Goal: Find specific page/section: Find specific page/section

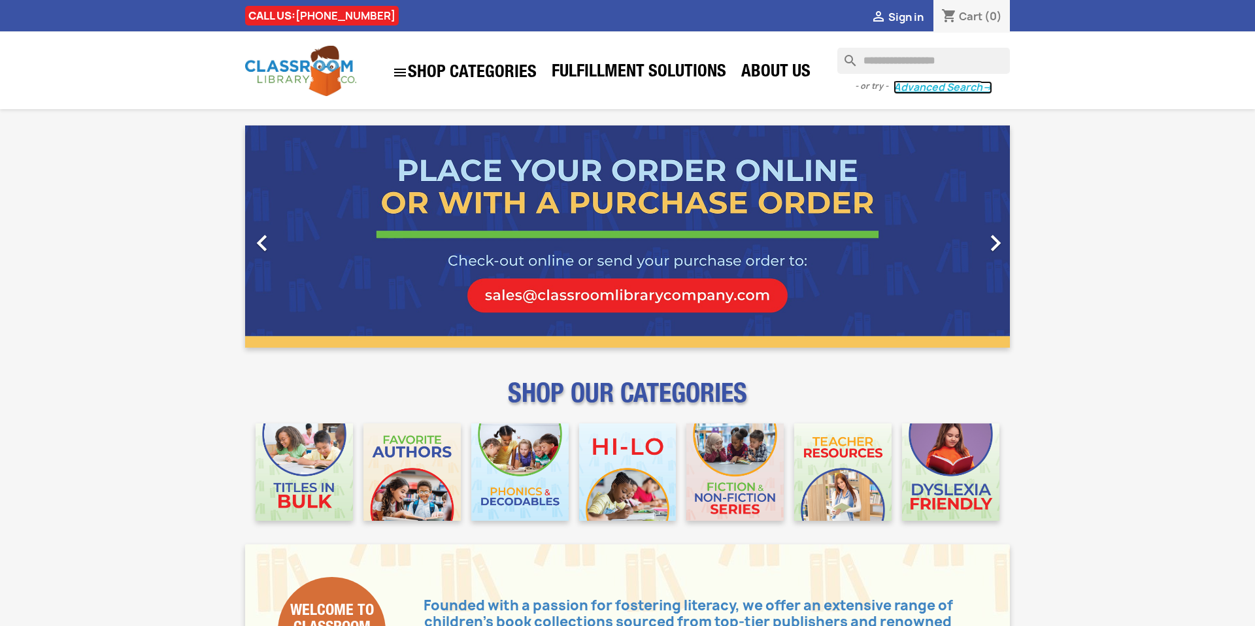
click at [932, 89] on link "Advanced Search →" at bounding box center [943, 87] width 99 height 13
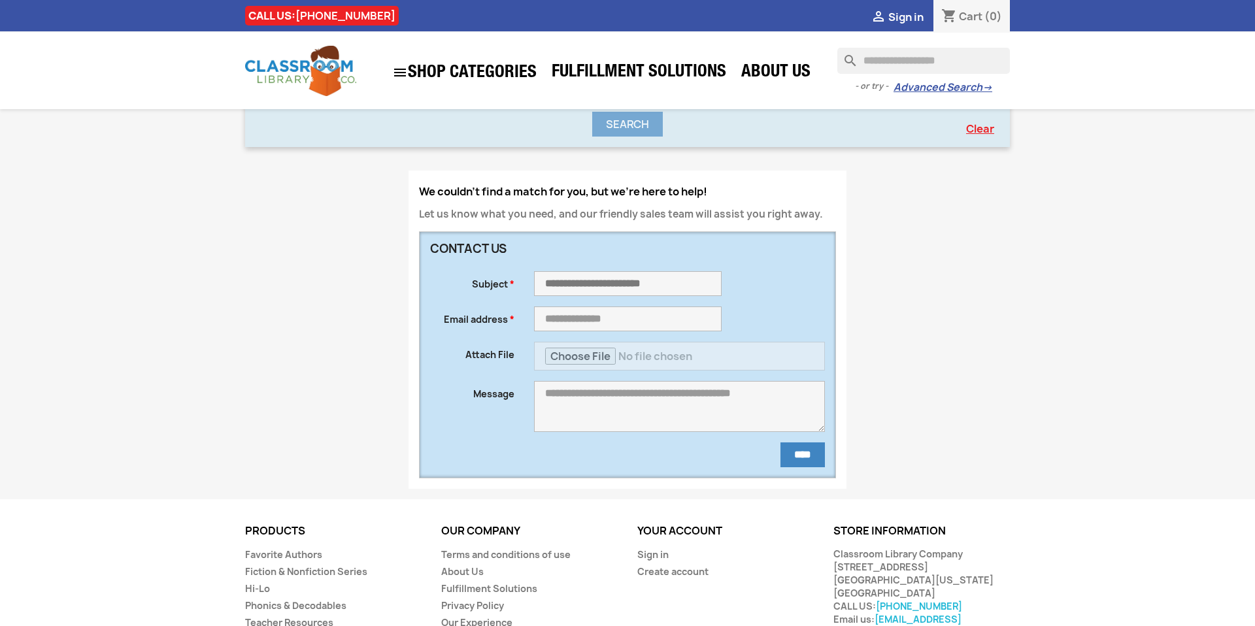
scroll to position [677, 0]
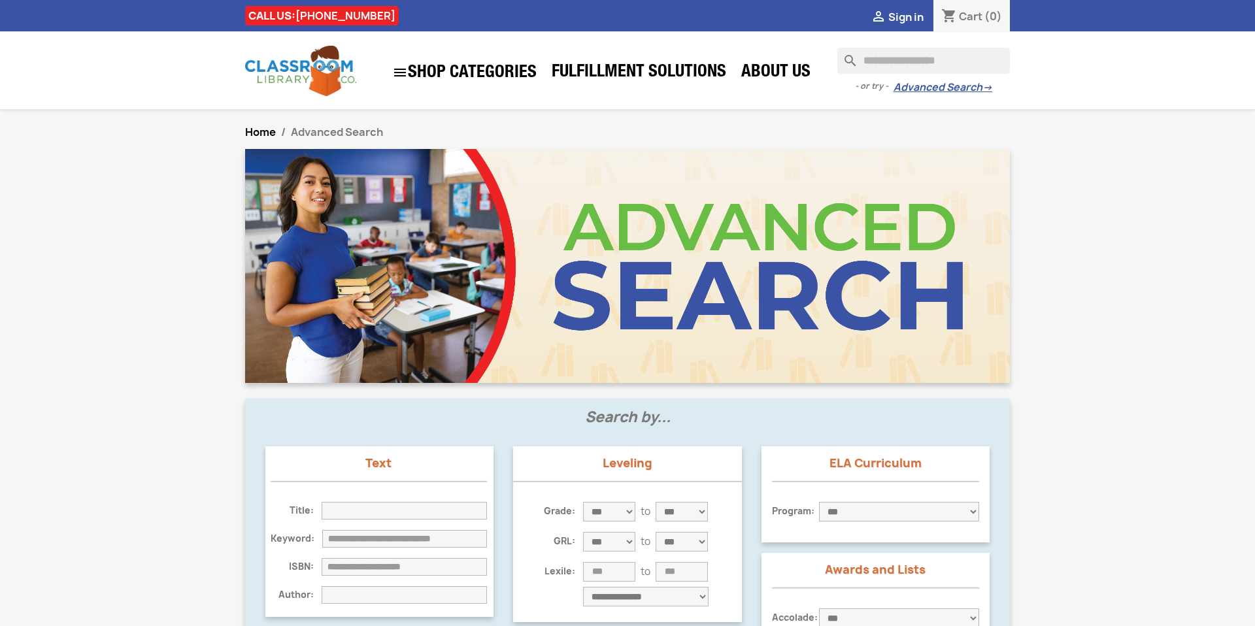
scroll to position [677, 0]
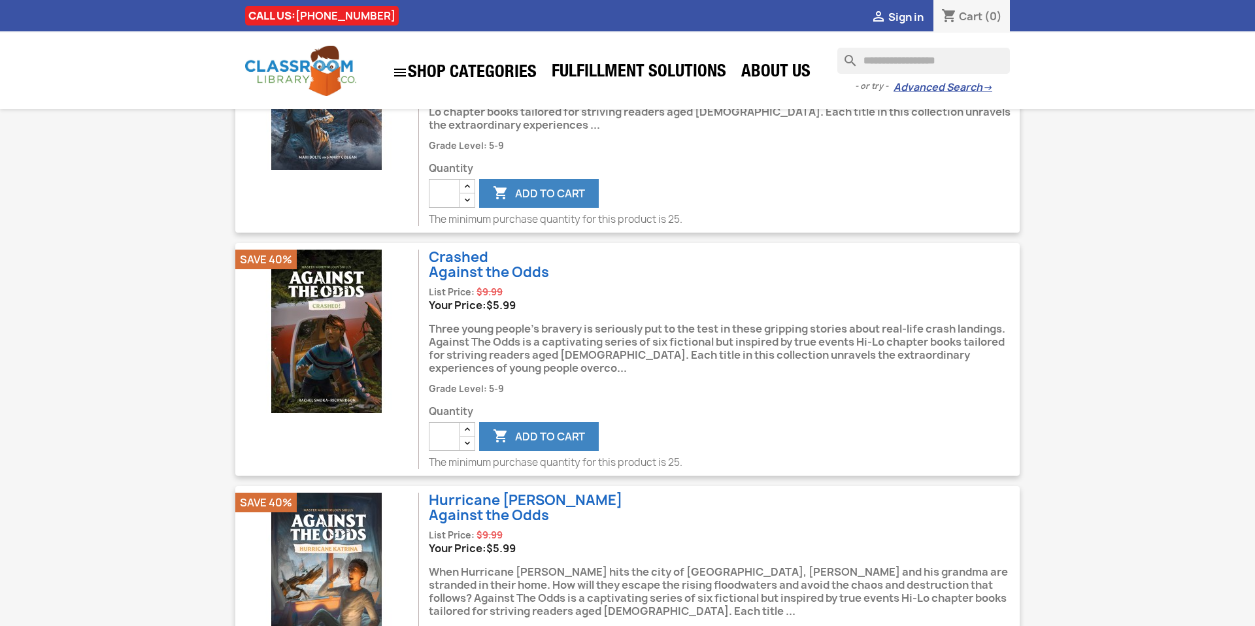
scroll to position [828, 0]
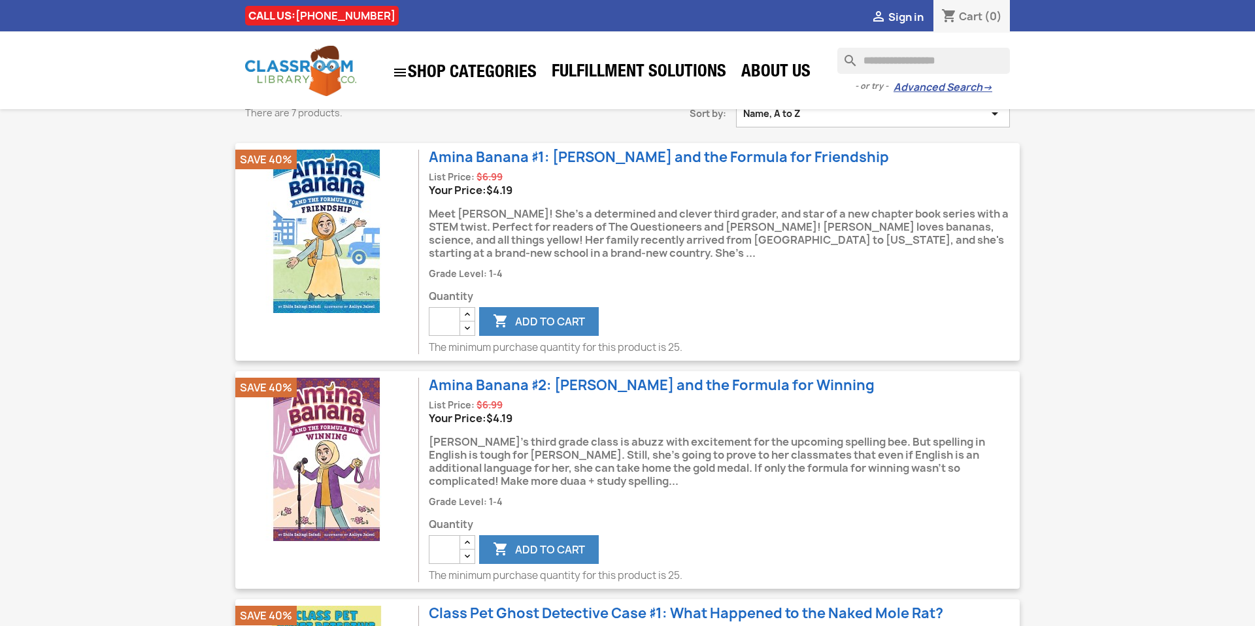
scroll to position [670, 0]
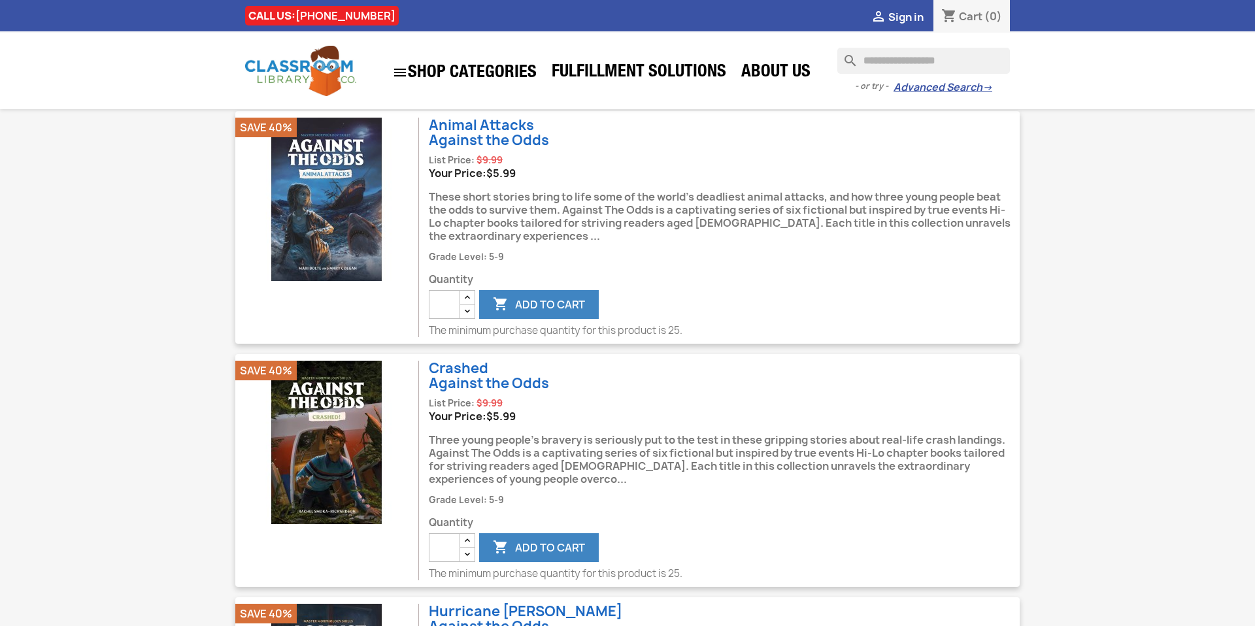
scroll to position [677, 0]
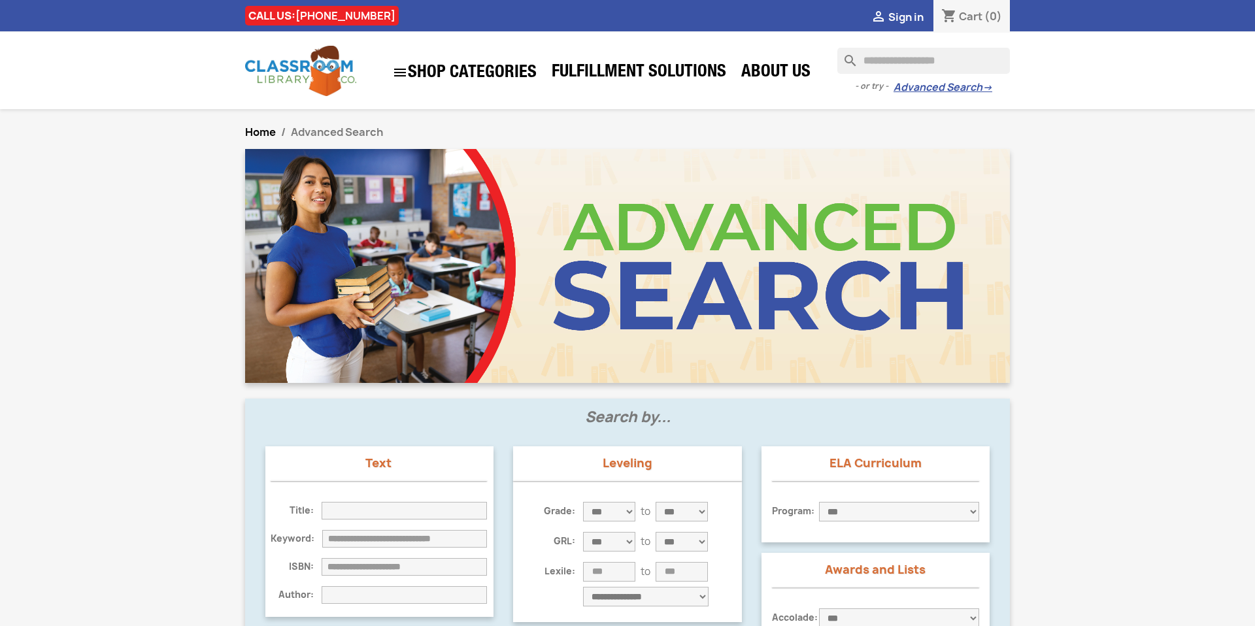
scroll to position [677, 0]
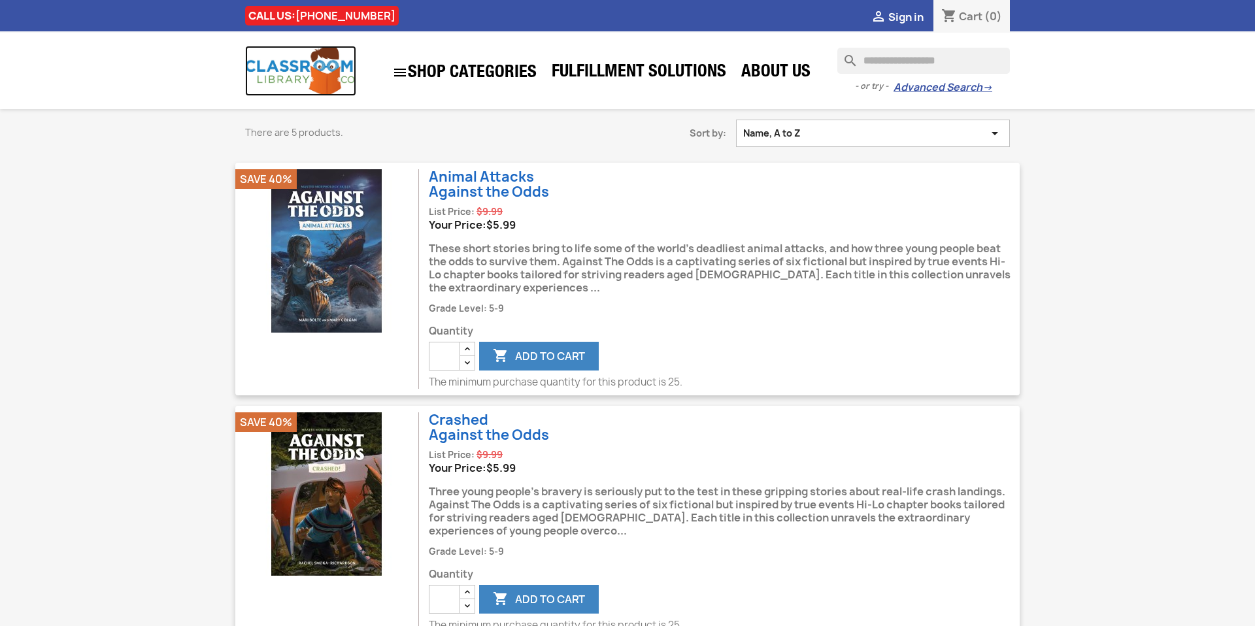
click at [336, 75] on img at bounding box center [300, 71] width 111 height 50
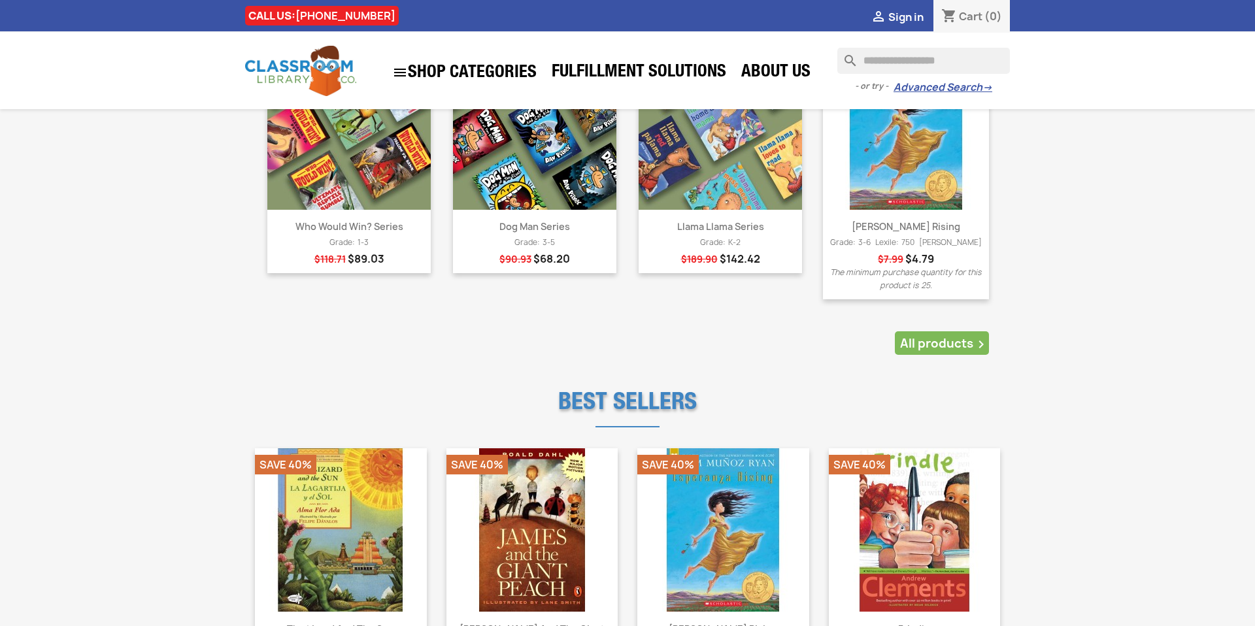
scroll to position [1134, 0]
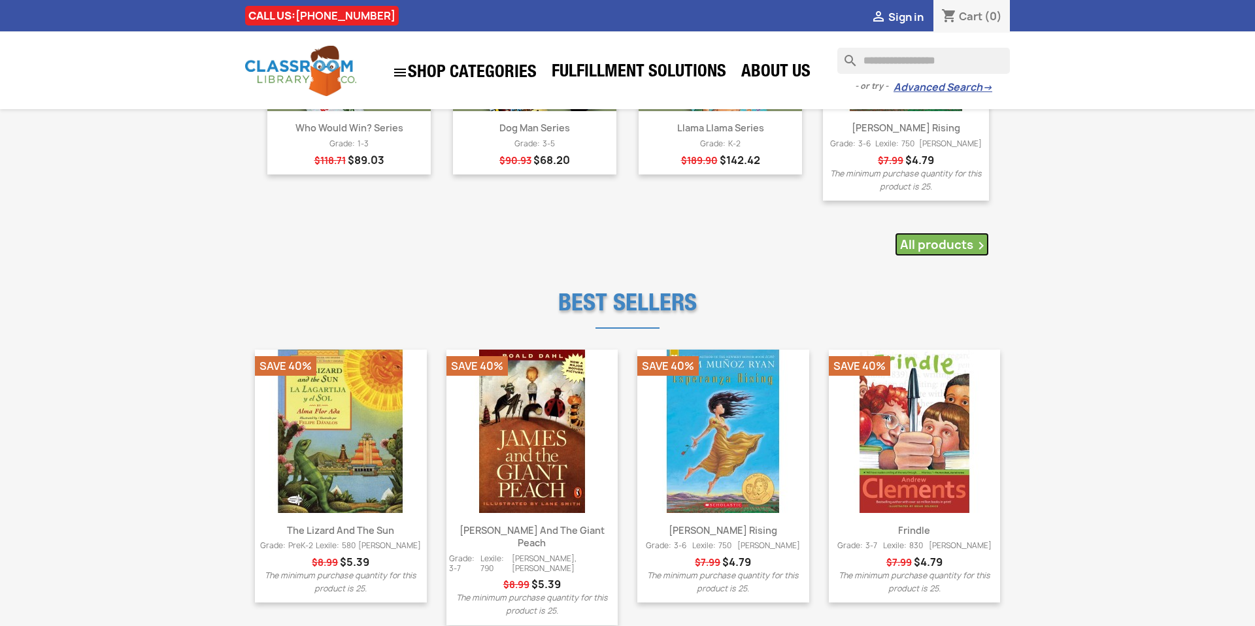
click at [937, 238] on link "All products " at bounding box center [942, 245] width 94 height 24
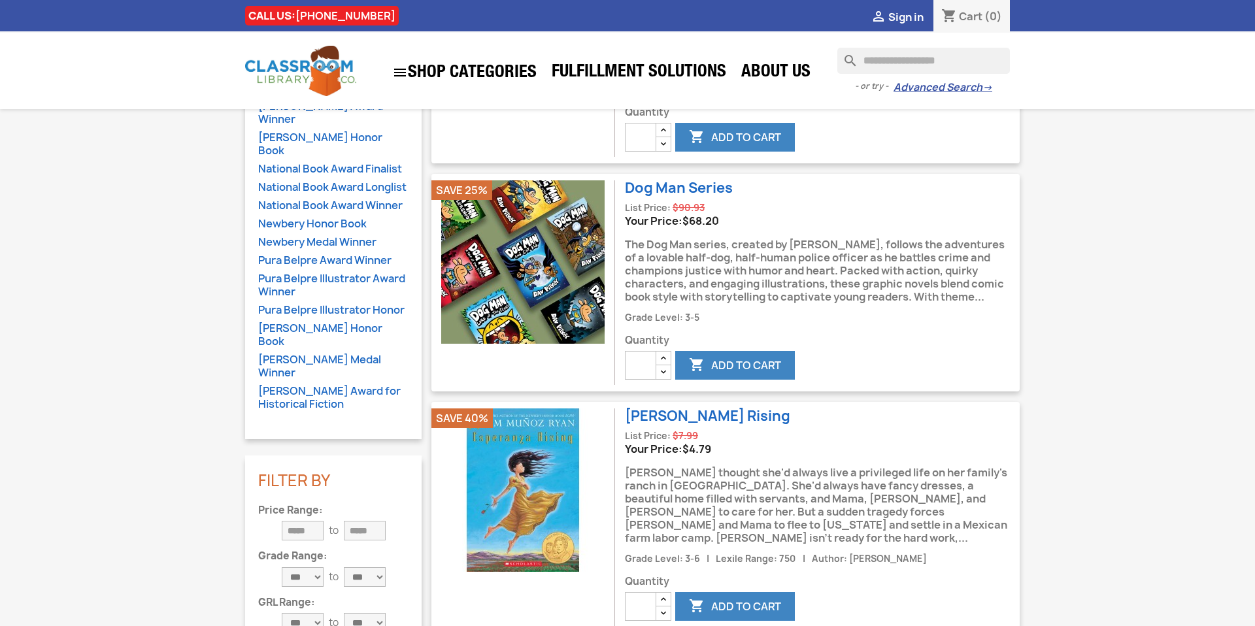
scroll to position [454, 0]
